Goal: Task Accomplishment & Management: Manage account settings

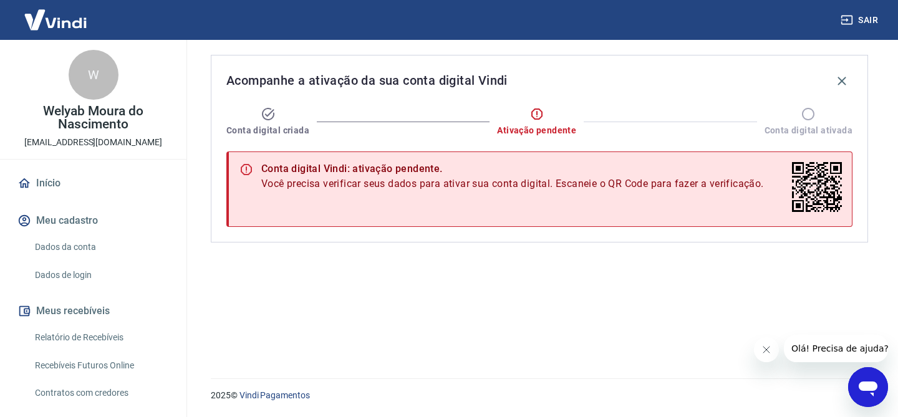
click at [53, 175] on link "Início" at bounding box center [93, 183] width 157 height 27
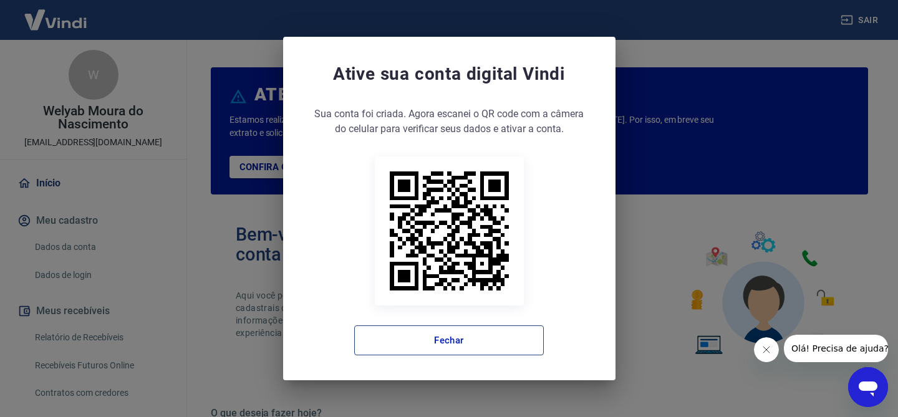
click at [462, 336] on button "Fechar" at bounding box center [449, 341] width 190 height 30
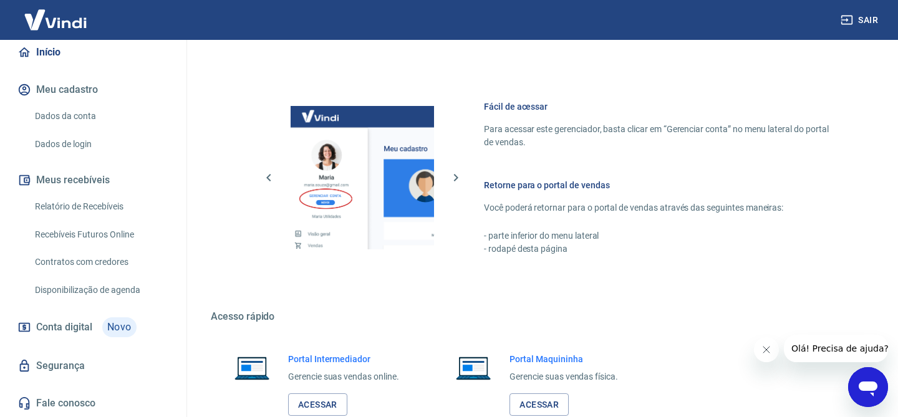
scroll to position [709, 0]
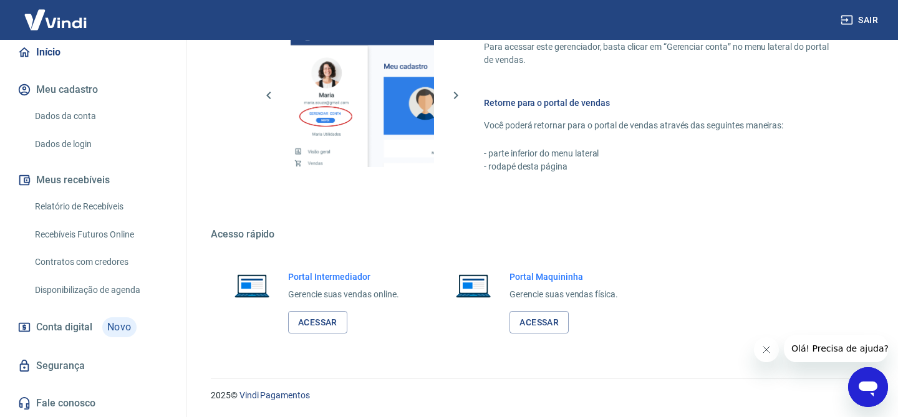
click at [54, 329] on span "Conta digital" at bounding box center [64, 327] width 56 height 17
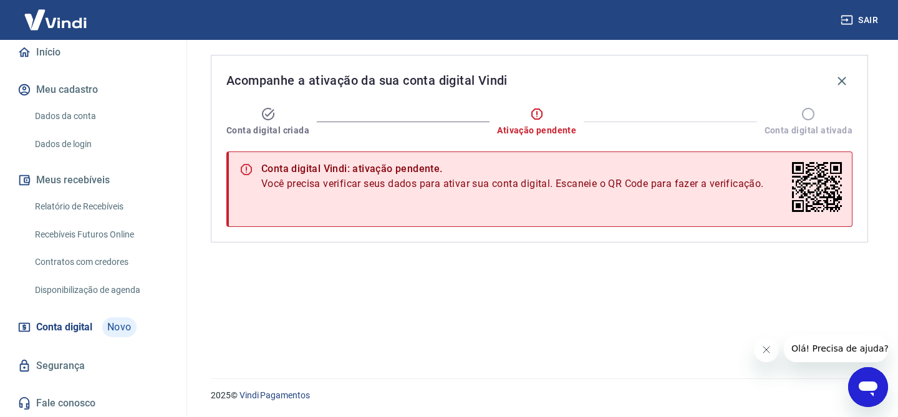
click at [69, 86] on button "Meu cadastro" at bounding box center [93, 89] width 157 height 27
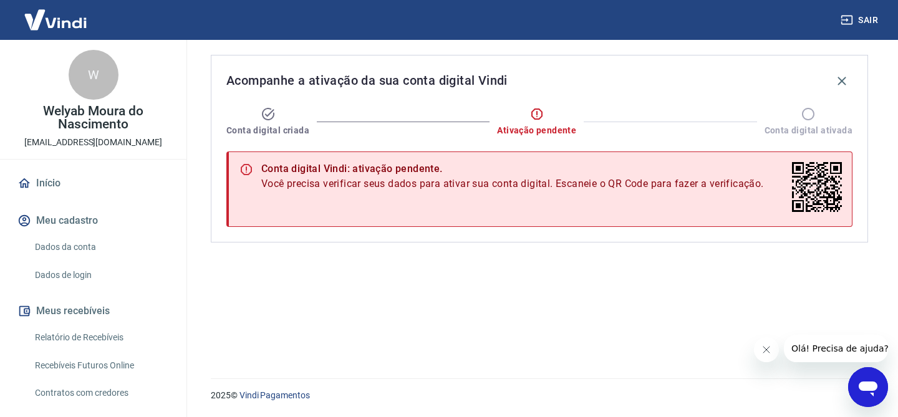
click at [62, 249] on link "Dados da conta" at bounding box center [101, 247] width 142 height 26
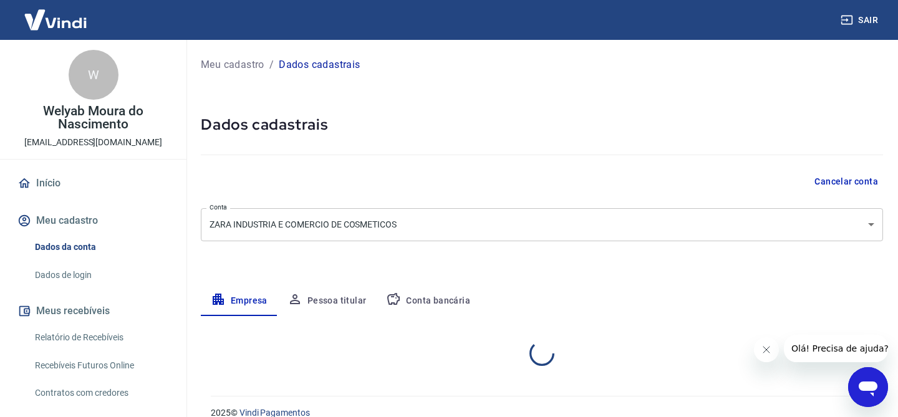
select select "GO"
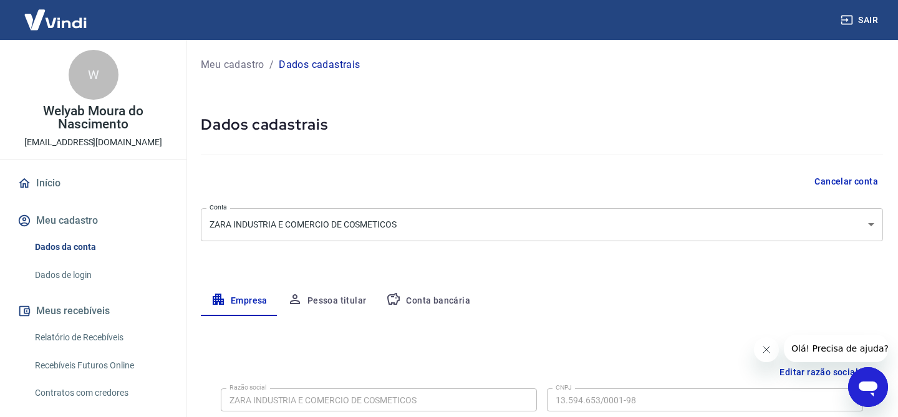
click at [32, 183] on link "Início" at bounding box center [93, 183] width 157 height 27
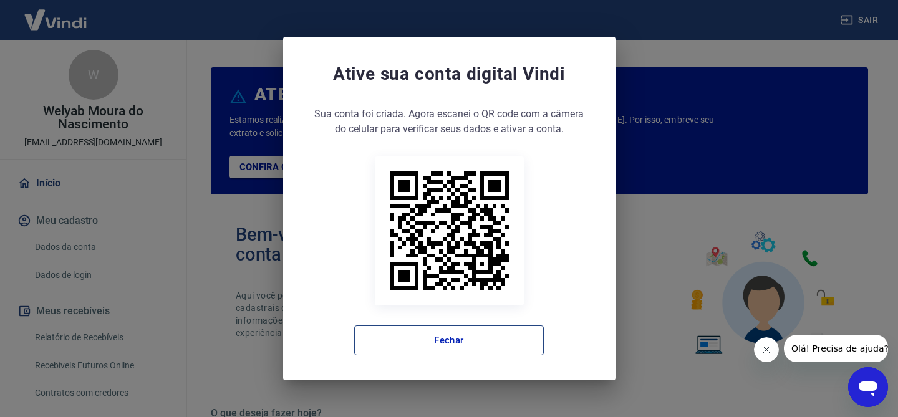
click at [444, 348] on button "Fechar" at bounding box center [449, 341] width 190 height 30
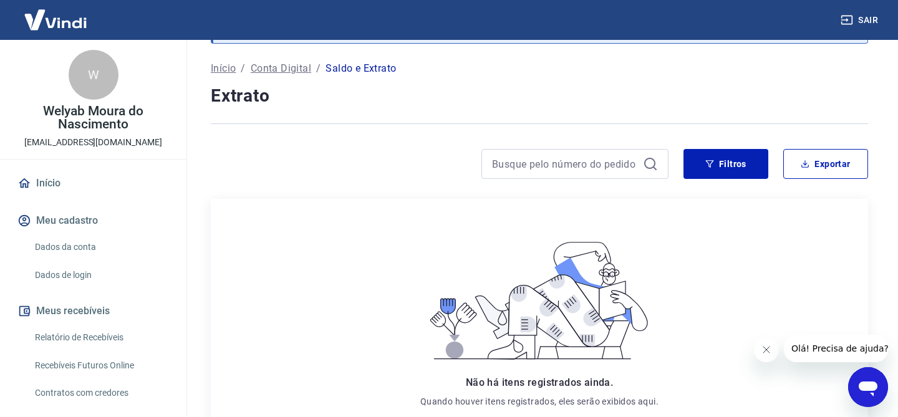
scroll to position [167, 0]
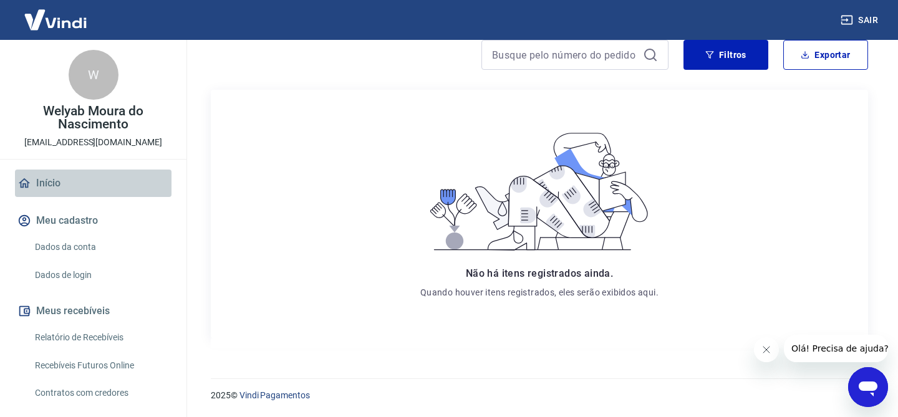
click at [39, 189] on link "Início" at bounding box center [93, 183] width 157 height 27
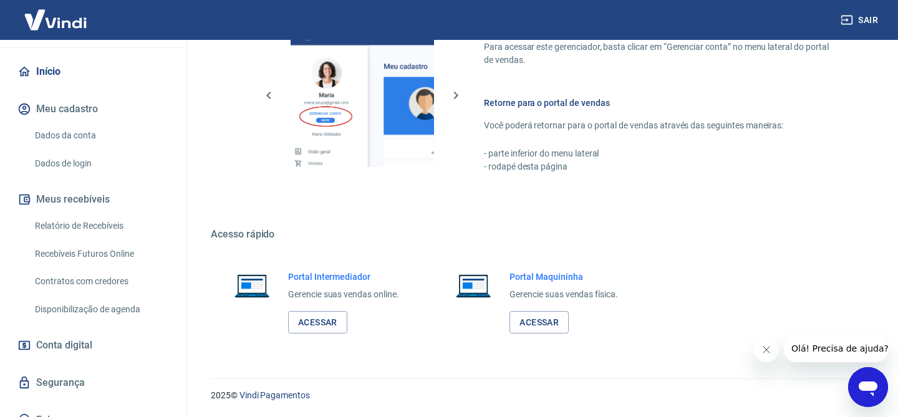
scroll to position [128, 0]
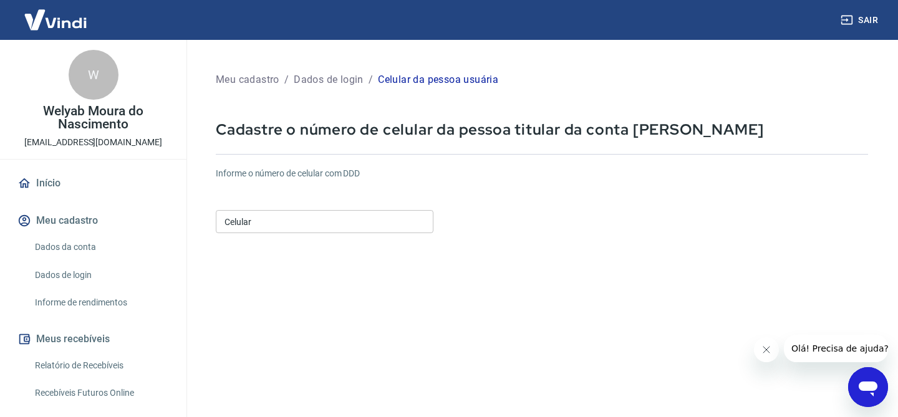
click at [296, 230] on input "Celular" at bounding box center [325, 221] width 218 height 23
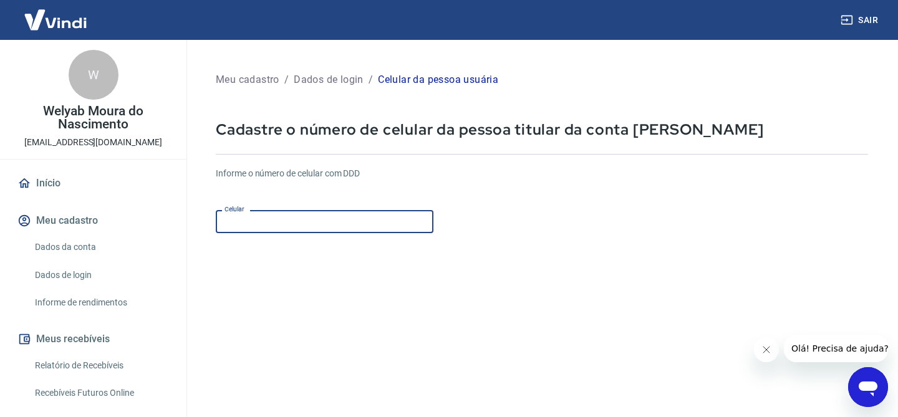
type input "[PHONE_NUMBER]"
click at [427, 252] on form "Informe o número de celular com DDD Celular [PHONE_NUMBER] Celular Continuar Ca…" at bounding box center [542, 339] width 652 height 365
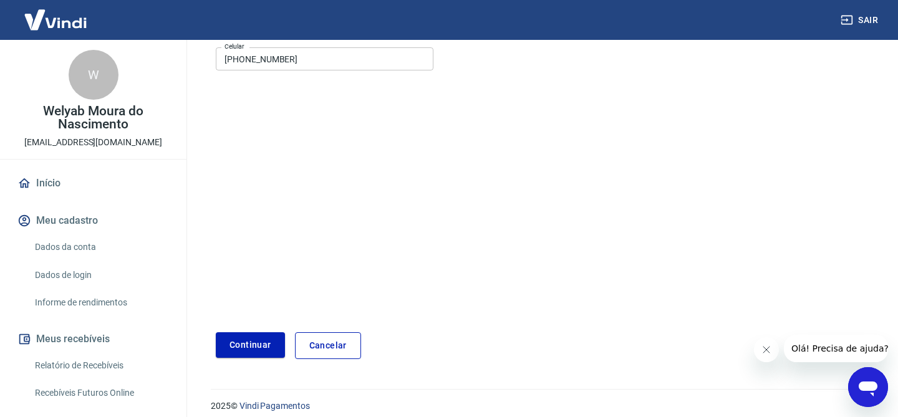
scroll to position [173, 0]
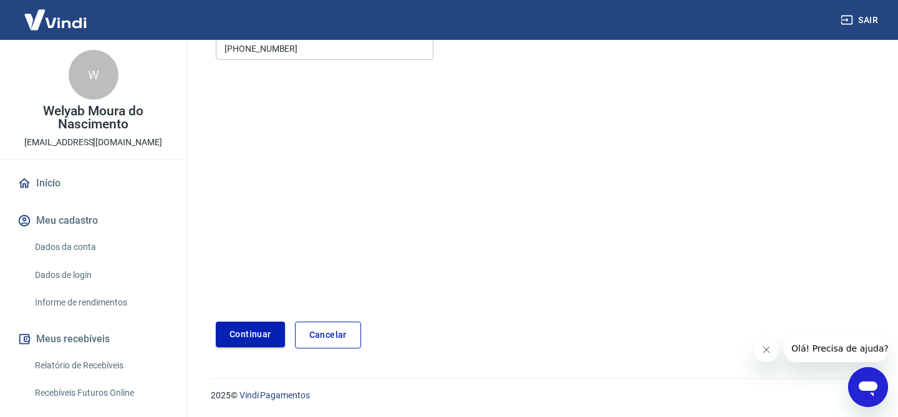
click at [245, 338] on button "Continuar" at bounding box center [250, 335] width 69 height 26
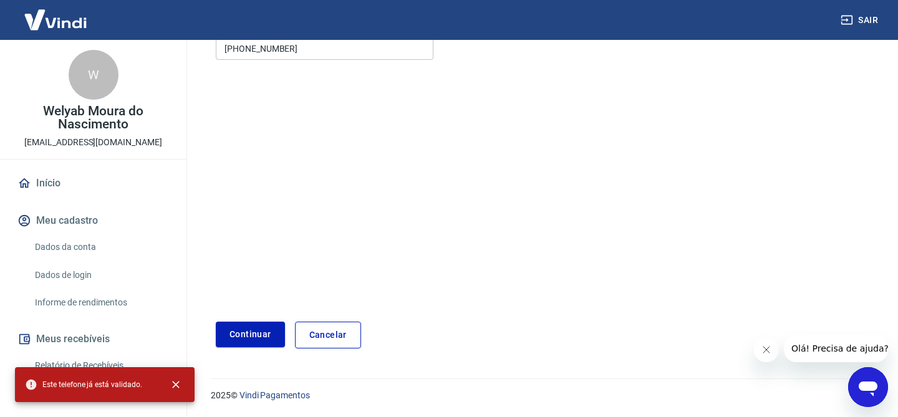
click at [319, 332] on link "Cancelar" at bounding box center [328, 335] width 66 height 27
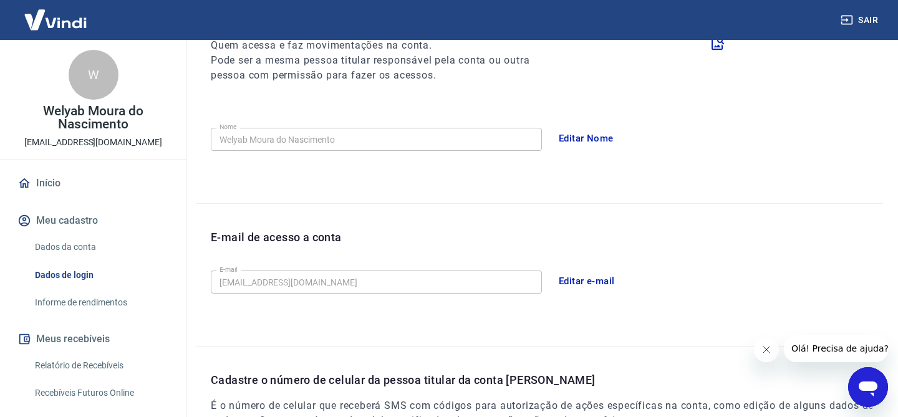
scroll to position [382, 0]
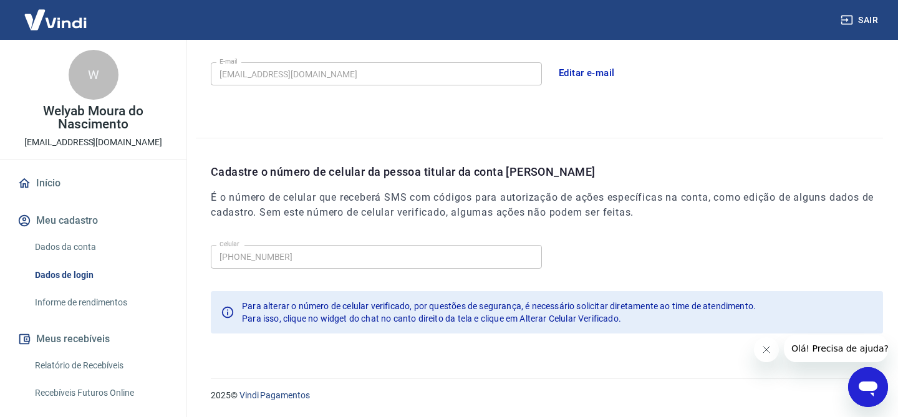
click at [46, 180] on link "Início" at bounding box center [93, 183] width 157 height 27
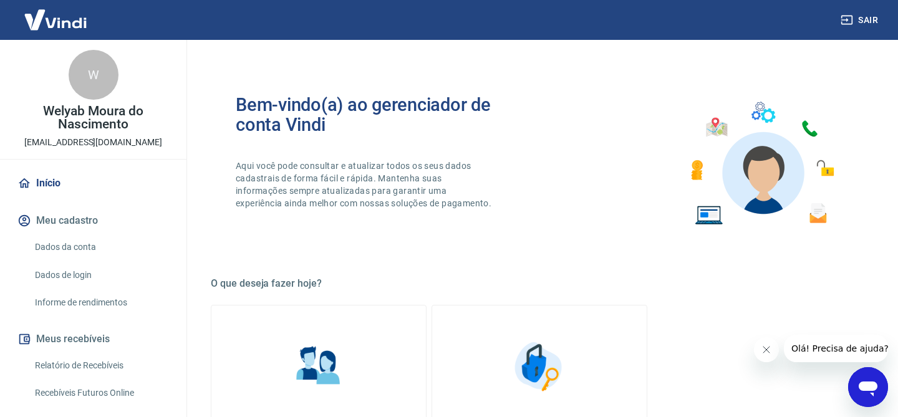
click at [44, 182] on link "Início" at bounding box center [93, 183] width 157 height 27
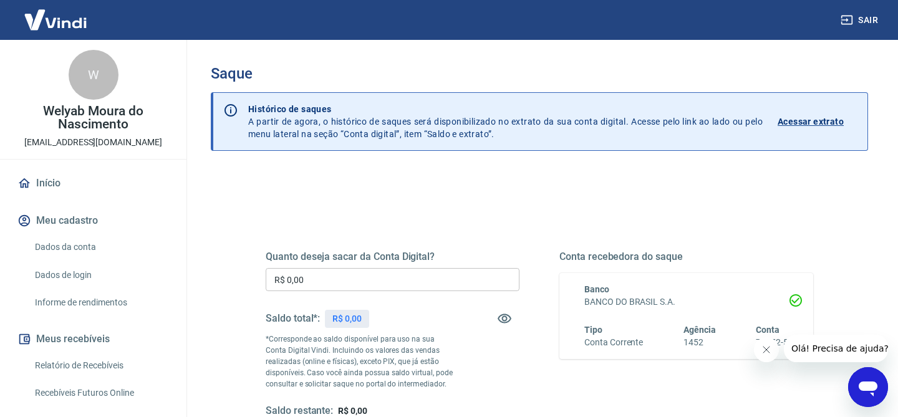
click at [51, 177] on link "Início" at bounding box center [93, 183] width 157 height 27
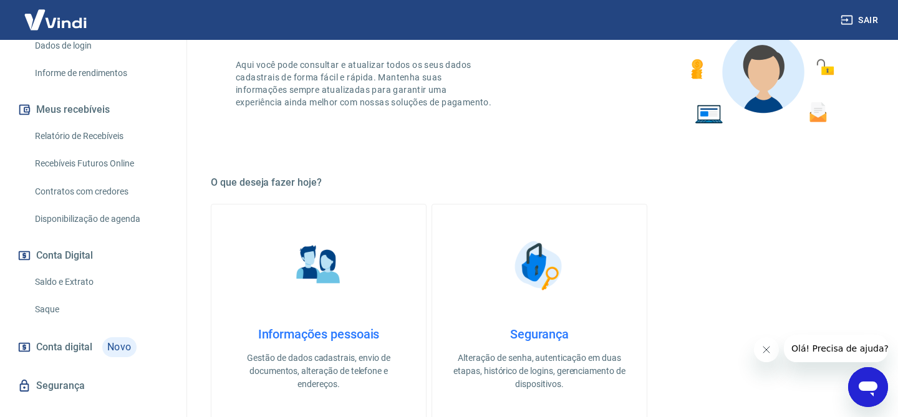
scroll to position [249, 0]
